Goal: Transaction & Acquisition: Purchase product/service

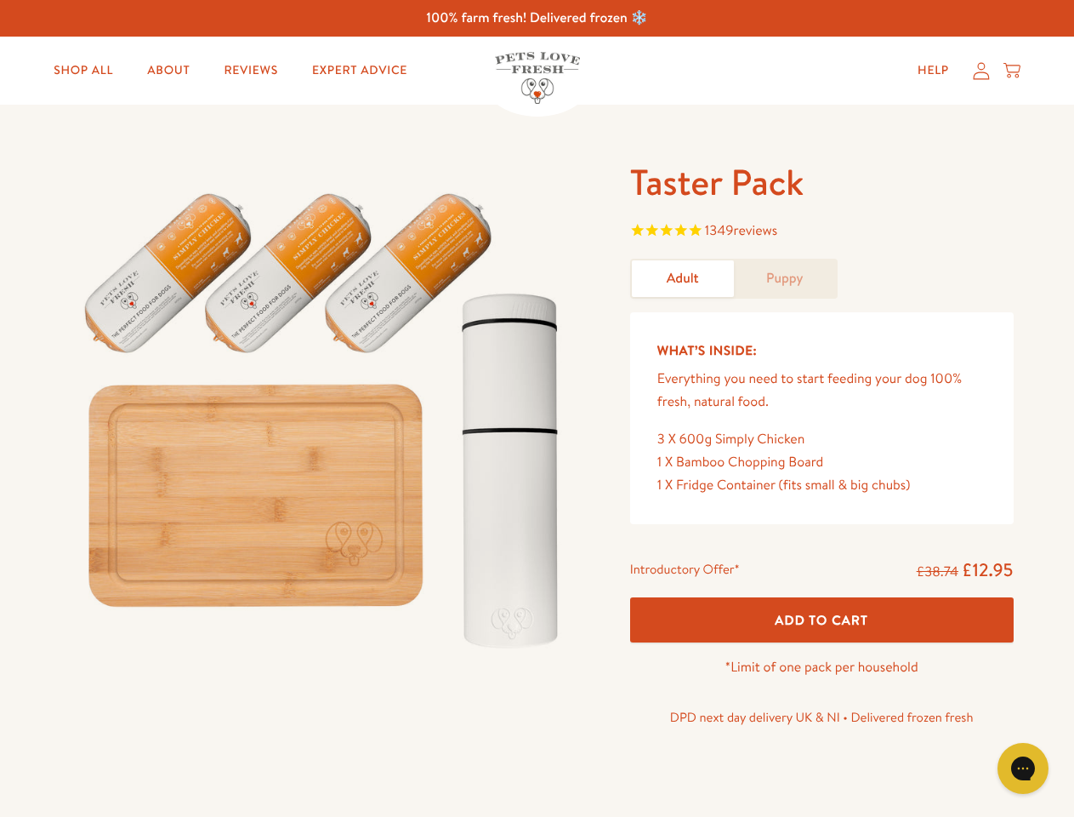
click at [537, 408] on img at bounding box center [325, 412] width 528 height 507
click at [822, 232] on span "1349 reviews" at bounding box center [822, 232] width 384 height 26
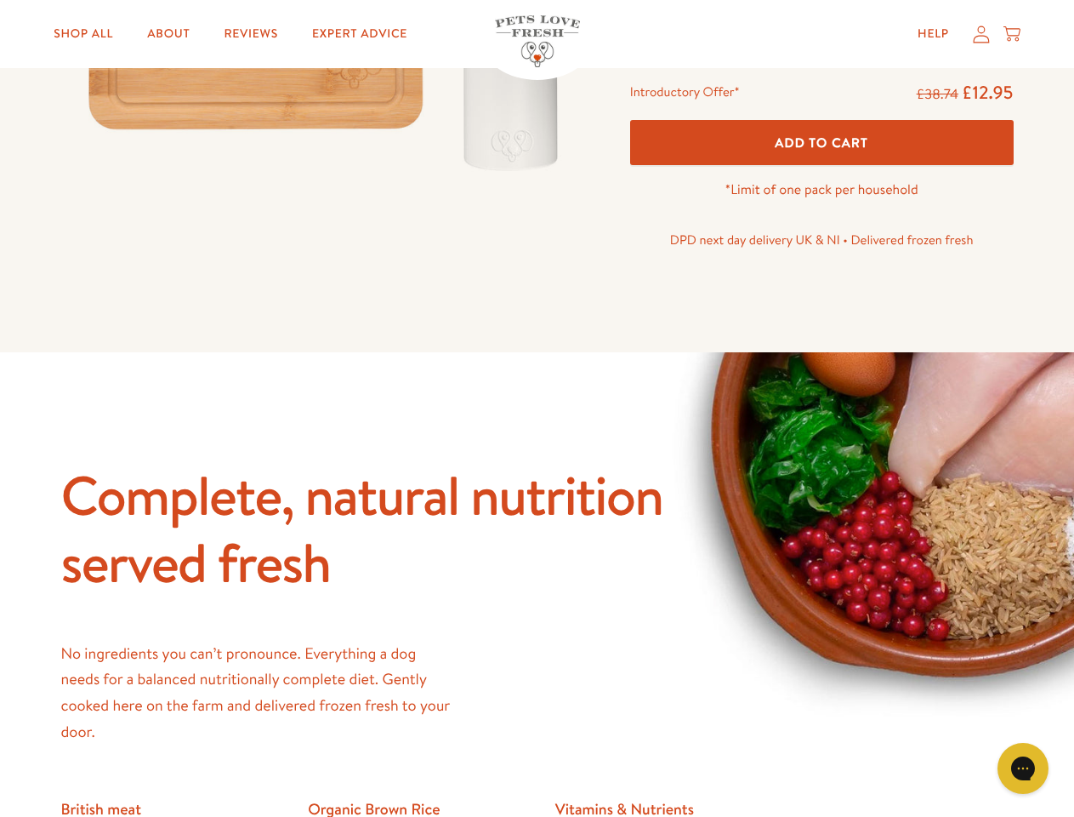
click at [822, 619] on div "Complete, natural nutrition served fresh No ingredients you can’t pronounce. Ev…" at bounding box center [537, 766] width 953 height 611
click at [1023, 768] on icon "Gorgias live chat" at bounding box center [1023, 768] width 16 height 16
